Goal: Find specific page/section: Find specific page/section

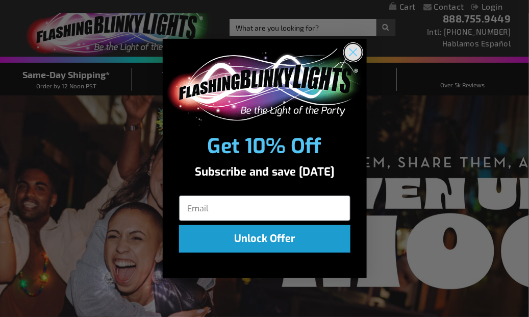
click at [357, 51] on circle "Close dialog" at bounding box center [352, 52] width 17 height 17
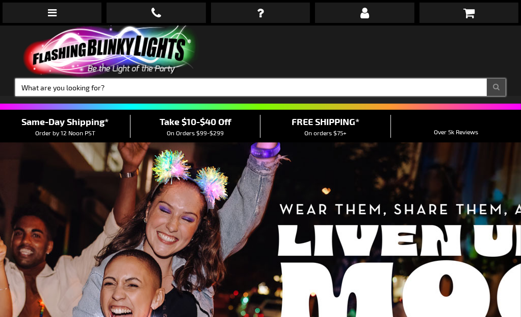
click at [295, 79] on input "Search" at bounding box center [260, 87] width 490 height 17
type input "11777-canw"
click at [487, 79] on button "Search" at bounding box center [496, 87] width 19 height 17
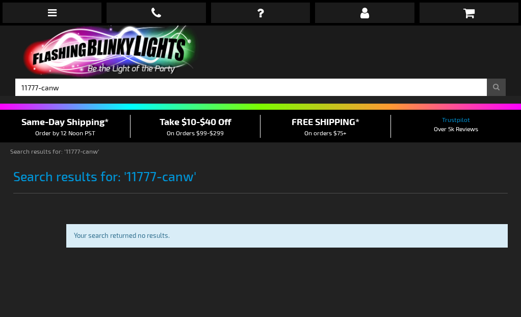
click at [290, 79] on input "11777-canw" at bounding box center [260, 87] width 490 height 17
type input "11777-cane"
click at [487, 79] on button "Search" at bounding box center [496, 87] width 19 height 17
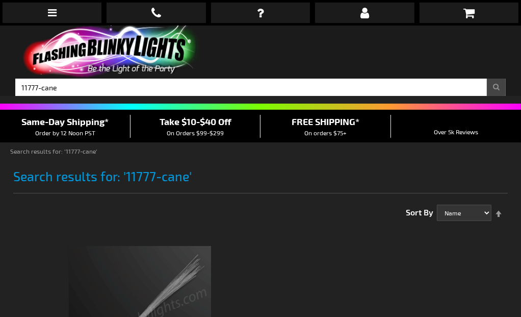
scroll to position [101, 0]
